Goal: Task Accomplishment & Management: Manage account settings

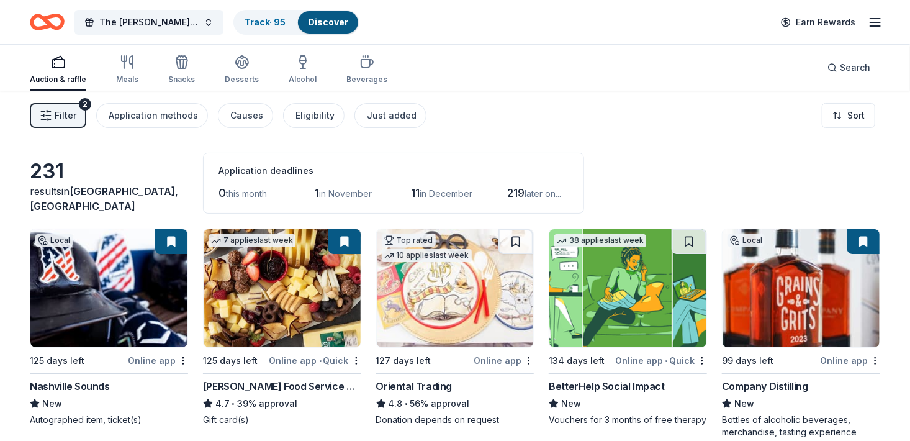
click at [71, 115] on span "Filter" at bounding box center [66, 115] width 22 height 15
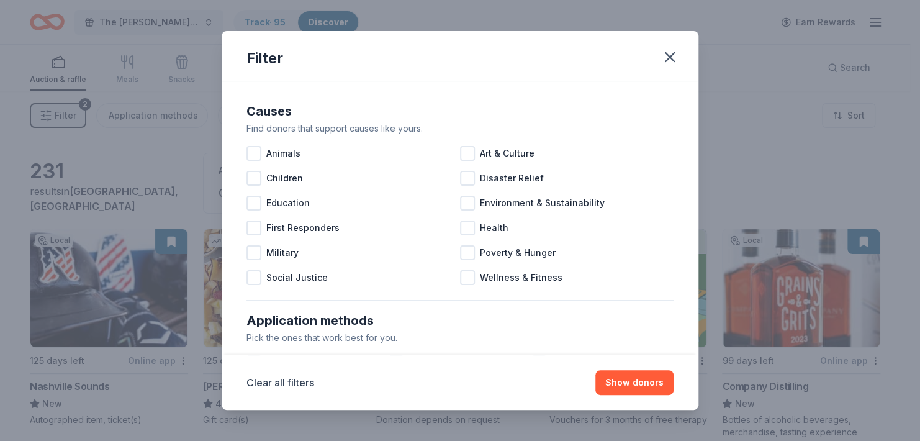
click at [71, 115] on div "Filter Causes Find donors that support causes like yours. Animals Art & Culture…" at bounding box center [460, 220] width 920 height 441
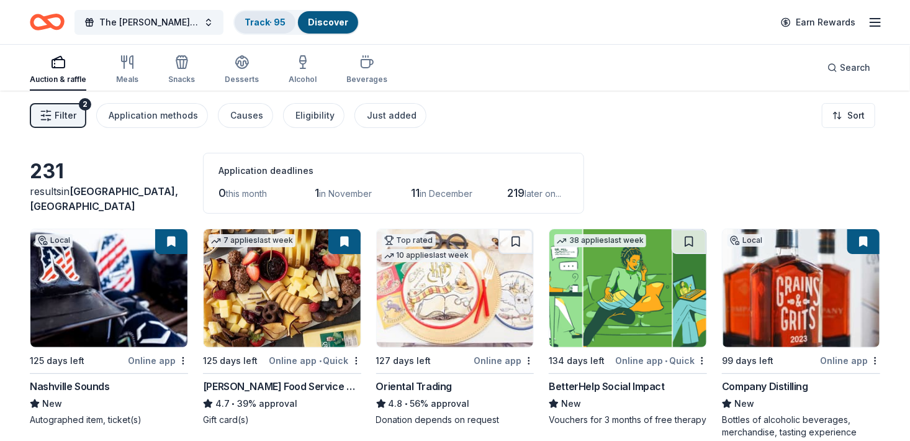
click at [269, 19] on link "Track · 95" at bounding box center [265, 22] width 41 height 11
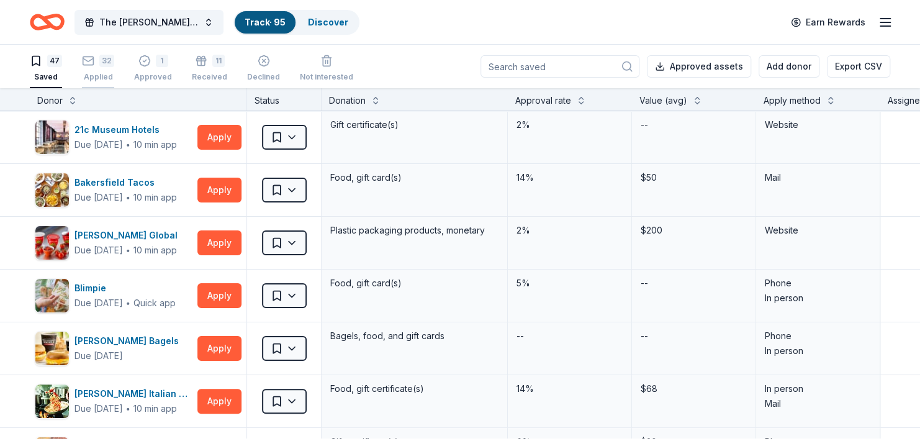
click at [108, 73] on div "32 Applied" at bounding box center [98, 68] width 32 height 27
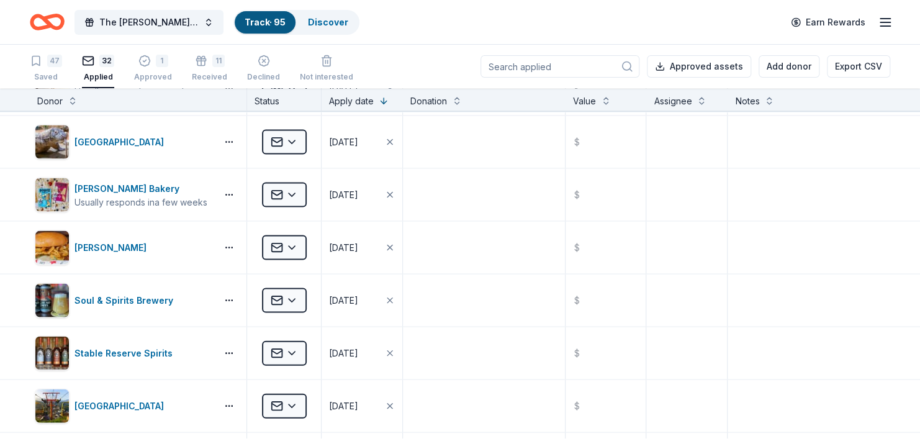
scroll to position [1228, 0]
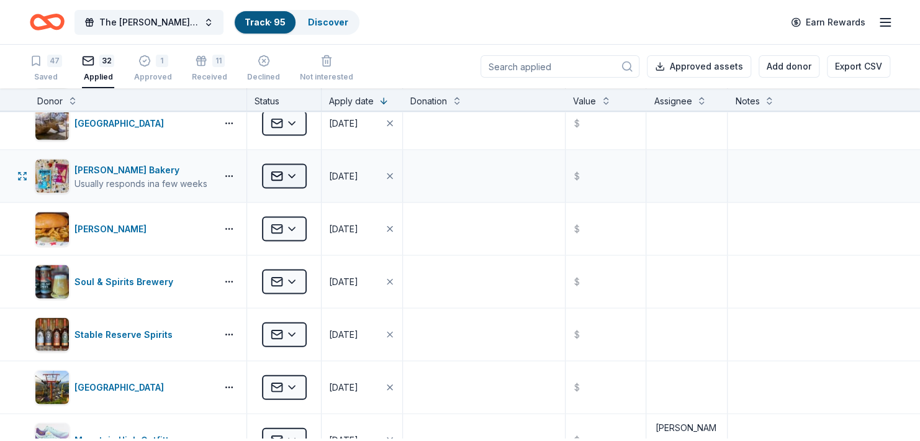
click at [293, 187] on html "The [PERSON_NAME] Foundation Legacy Ball Track · 95 Discover Earn Rewards 47 Sa…" at bounding box center [460, 220] width 920 height 441
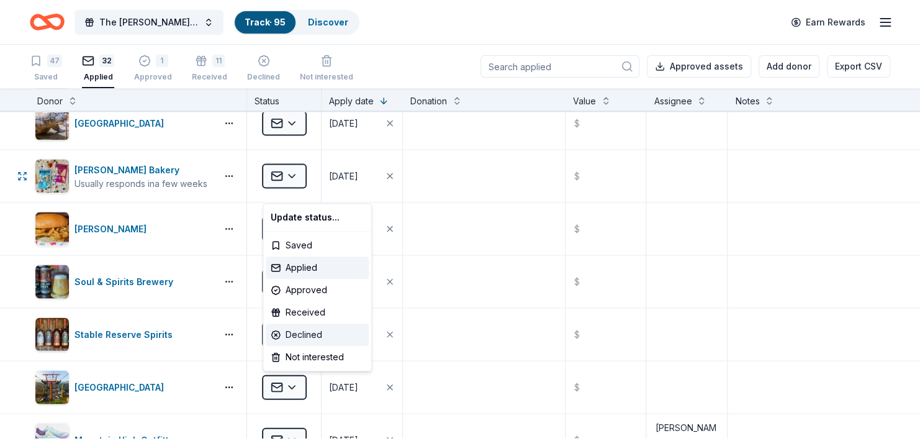
click at [311, 336] on div "Declined" at bounding box center [317, 334] width 103 height 22
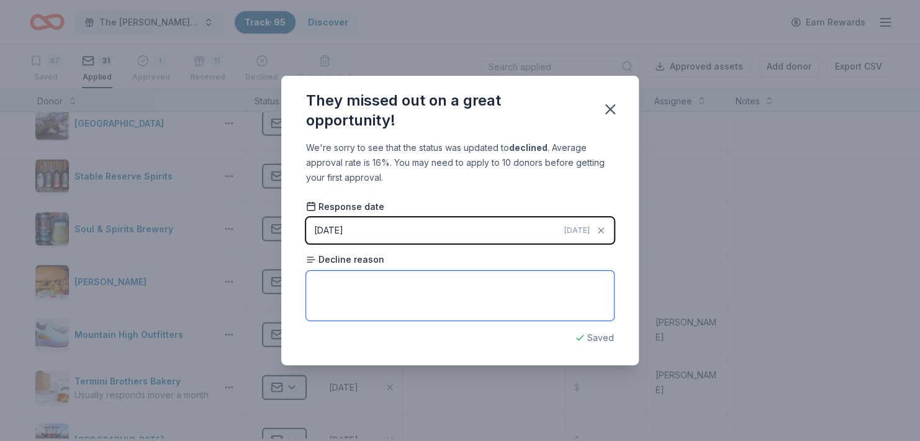
click at [333, 297] on textarea at bounding box center [460, 296] width 308 height 50
paste textarea "Hello Thank you so much for contacting us at [PERSON_NAME]! While we'd love to …"
type textarea "Hello Thank you so much for contacting us at [PERSON_NAME]! While we'd love to …"
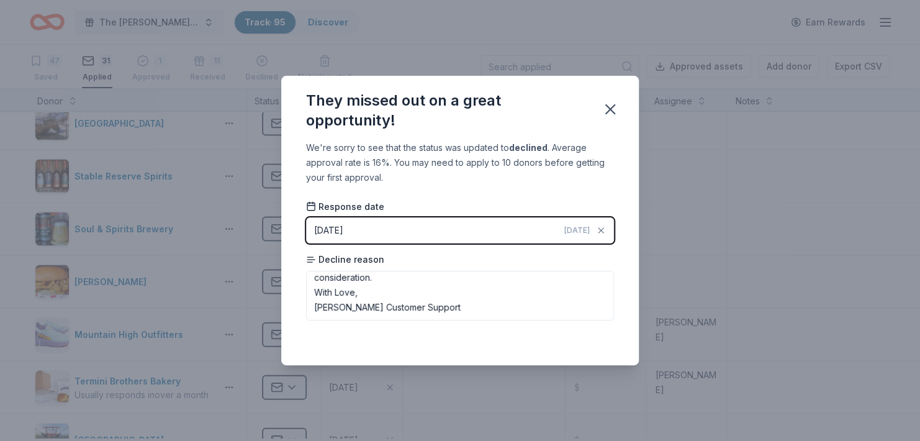
click at [730, 328] on div "They missed out on a great opportunity! We're sorry to see that the status was …" at bounding box center [460, 220] width 920 height 441
click at [626, 346] on div "We're sorry to see that the status was updated to declined . Average approval r…" at bounding box center [459, 252] width 357 height 224
click at [616, 112] on icon "button" at bounding box center [609, 109] width 17 height 17
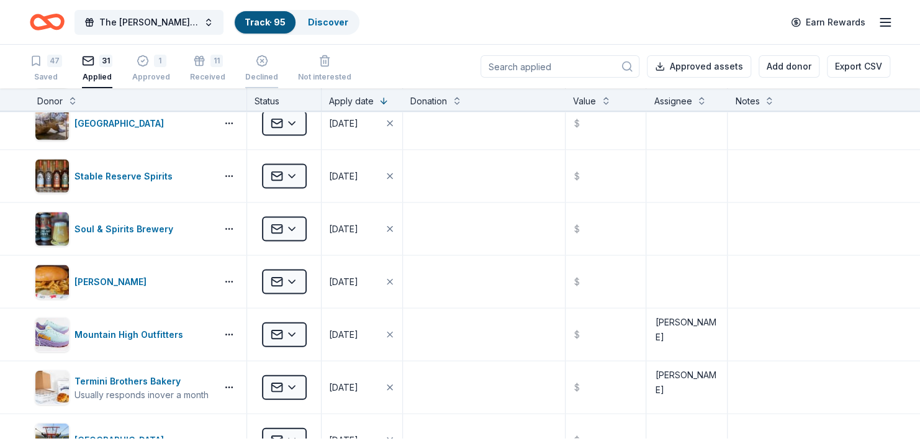
click at [278, 60] on div "button" at bounding box center [261, 54] width 33 height 12
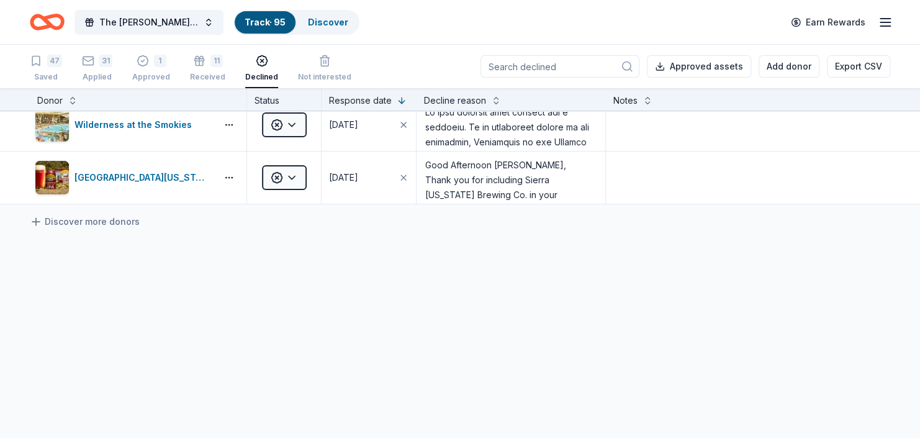
scroll to position [202, 0]
click at [112, 70] on div "31 Applied" at bounding box center [97, 68] width 30 height 27
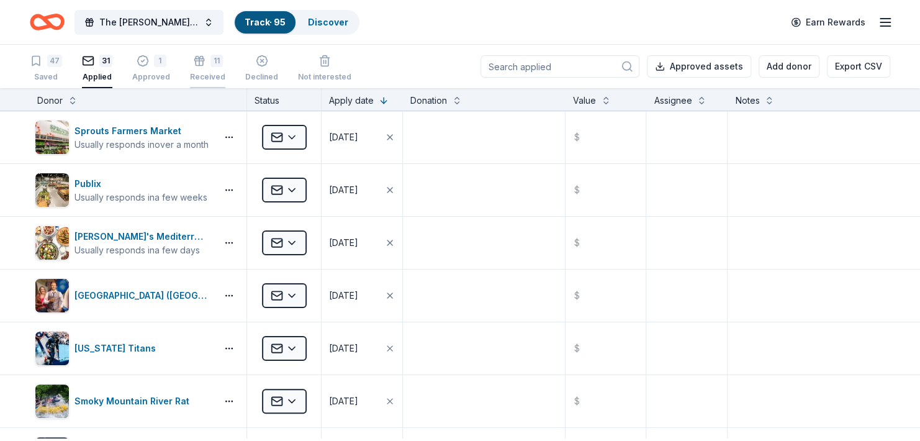
click at [222, 76] on div "Received" at bounding box center [207, 77] width 35 height 10
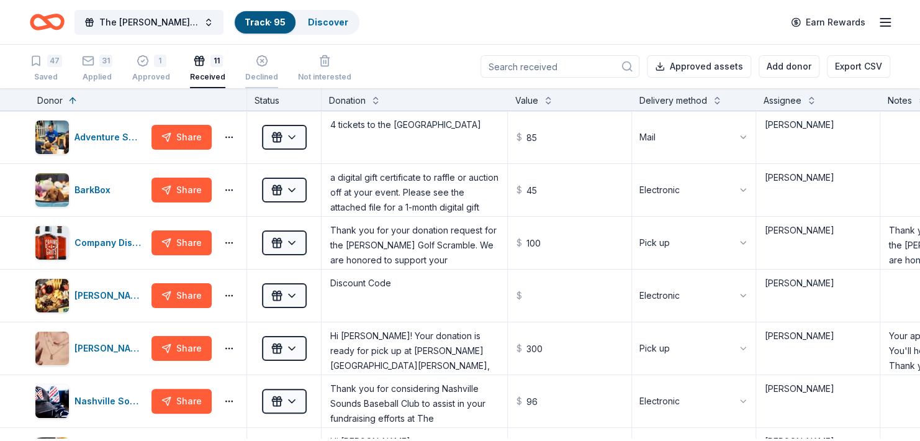
click at [278, 75] on div "Declined" at bounding box center [261, 70] width 33 height 10
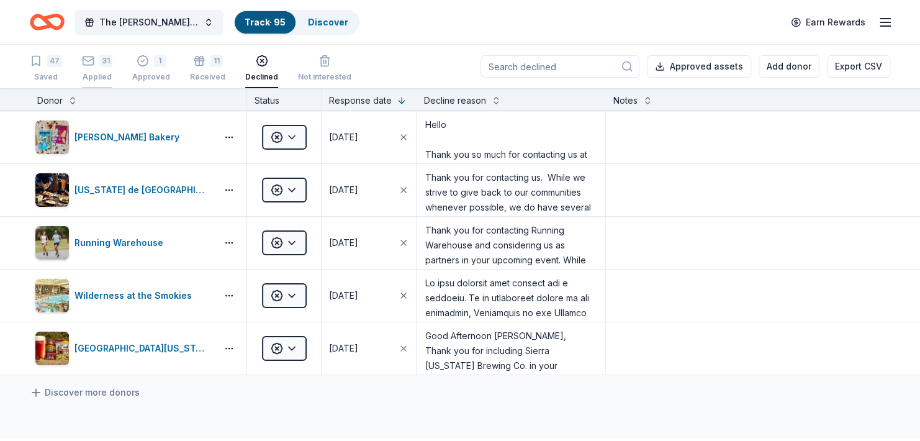
click at [96, 74] on div "Applied" at bounding box center [97, 77] width 30 height 10
